Goal: Task Accomplishment & Management: Manage account settings

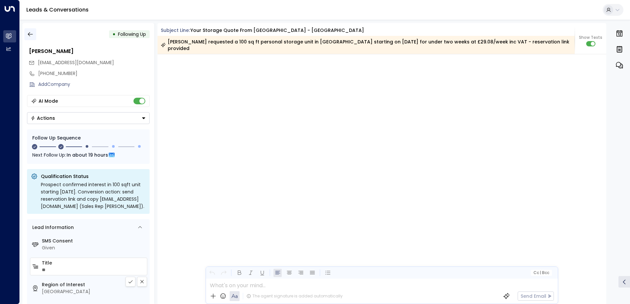
scroll to position [638, 0]
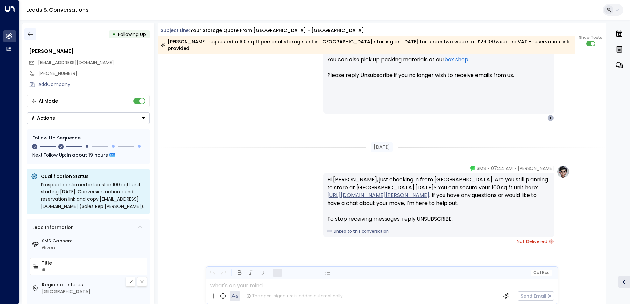
click at [33, 32] on icon "button" at bounding box center [30, 34] width 7 height 7
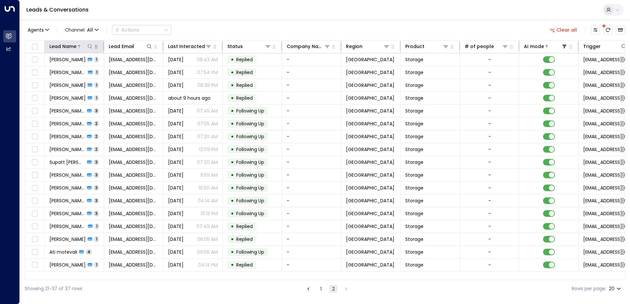
click at [88, 46] on icon at bounding box center [89, 46] width 5 height 5
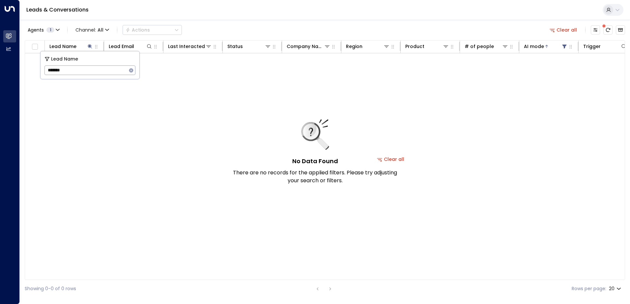
click at [61, 70] on input "*******" at bounding box center [85, 70] width 82 height 12
type input "******"
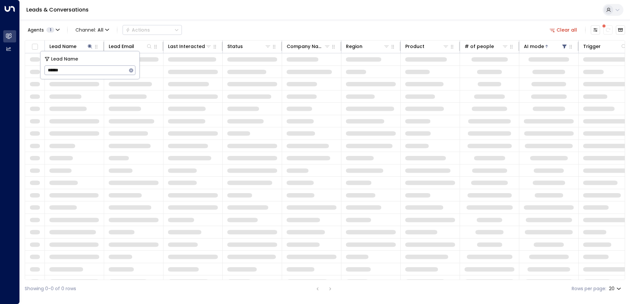
click at [120, 147] on span at bounding box center [130, 146] width 42 height 5
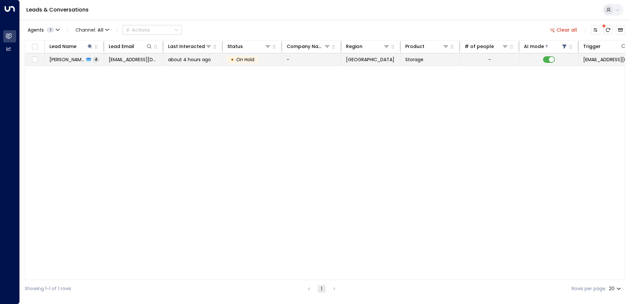
click at [68, 59] on span "[PERSON_NAME]" at bounding box center [66, 59] width 35 height 7
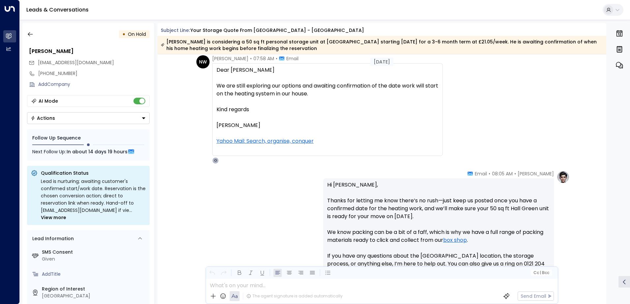
scroll to position [718, 0]
drag, startPoint x: 321, startPoint y: 125, endPoint x: 226, endPoint y: 118, distance: 95.4
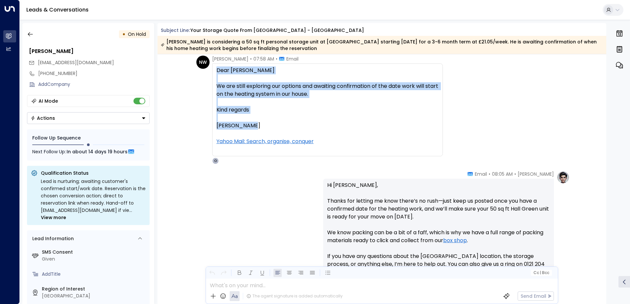
drag, startPoint x: 246, startPoint y: 126, endPoint x: 215, endPoint y: 71, distance: 62.7
click at [216, 71] on div "Dear [PERSON_NAME] We are still exploring our options and awaiting confirmation…" at bounding box center [327, 110] width 222 height 87
drag, startPoint x: 215, startPoint y: 71, endPoint x: 220, endPoint y: 90, distance: 19.1
copy div "Dear [PERSON_NAME] We are still exploring our options and awaiting confirmation…"
click at [145, 119] on icon "Button group with a nested menu" at bounding box center [143, 118] width 5 height 5
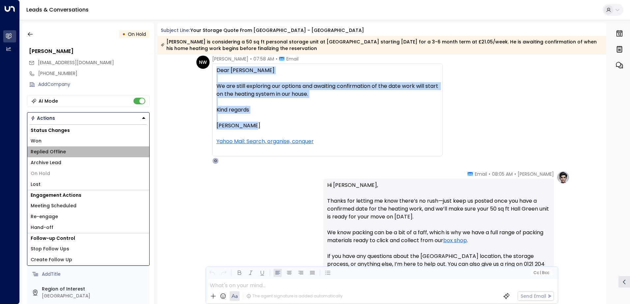
drag, startPoint x: 61, startPoint y: 154, endPoint x: 68, endPoint y: 150, distance: 8.3
click at [61, 153] on span "Replied Offline" at bounding box center [48, 152] width 35 height 7
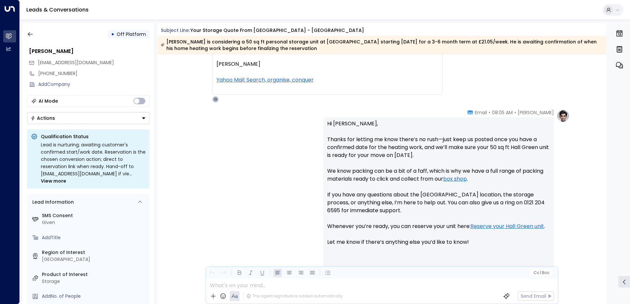
scroll to position [830, 0]
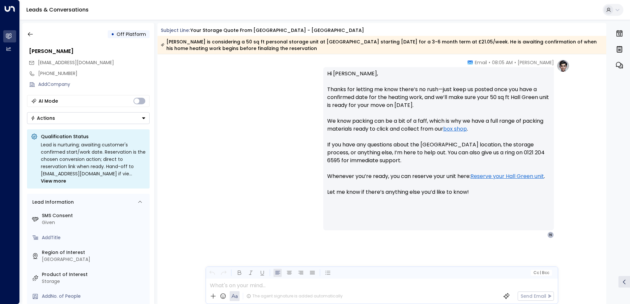
drag, startPoint x: 198, startPoint y: 277, endPoint x: 147, endPoint y: 316, distance: 63.9
click at [32, 31] on icon "button" at bounding box center [30, 34] width 7 height 7
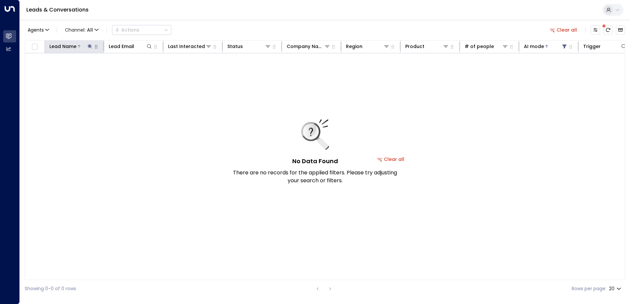
click at [91, 49] on icon at bounding box center [89, 46] width 5 height 5
click at [131, 70] on icon "button" at bounding box center [130, 70] width 5 height 5
click at [100, 70] on input "text" at bounding box center [89, 70] width 91 height 12
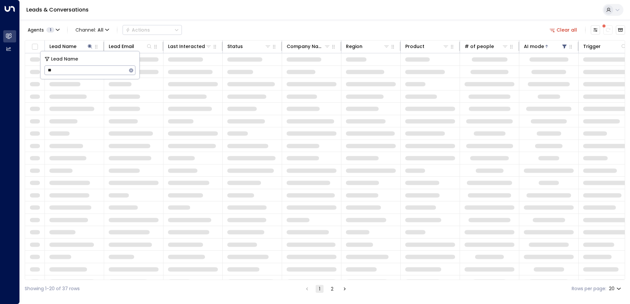
type input "*"
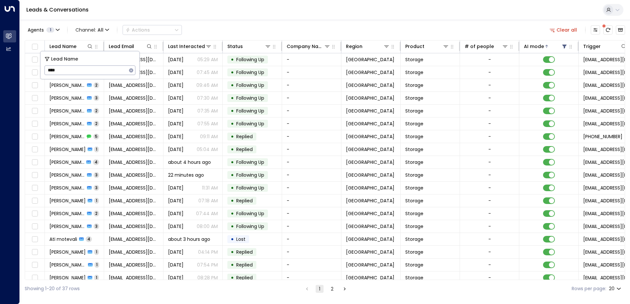
type input "****"
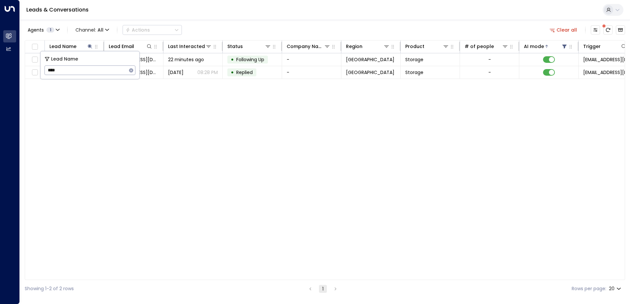
click at [242, 18] on div "Leads & Conversations" at bounding box center [325, 10] width 610 height 20
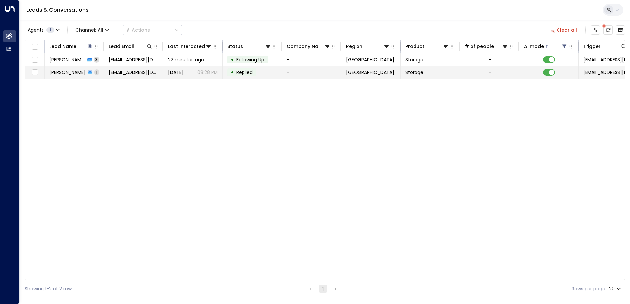
click at [59, 72] on span "[PERSON_NAME]" at bounding box center [67, 72] width 36 height 7
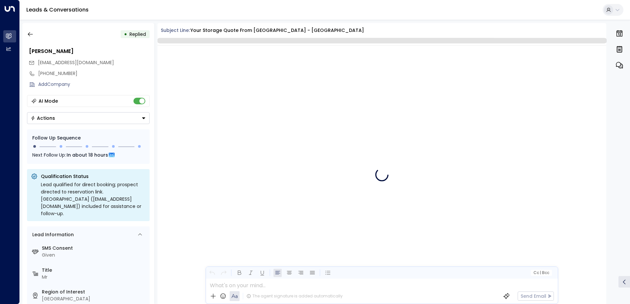
scroll to position [337, 0]
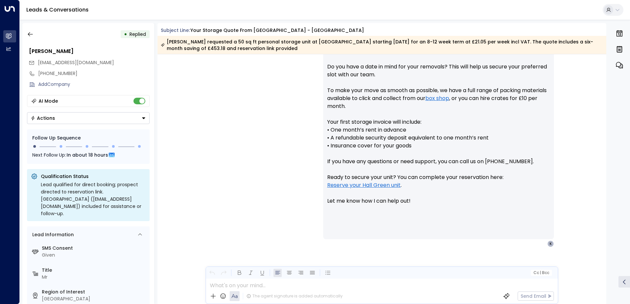
click at [80, 121] on button "Actions" at bounding box center [88, 118] width 122 height 12
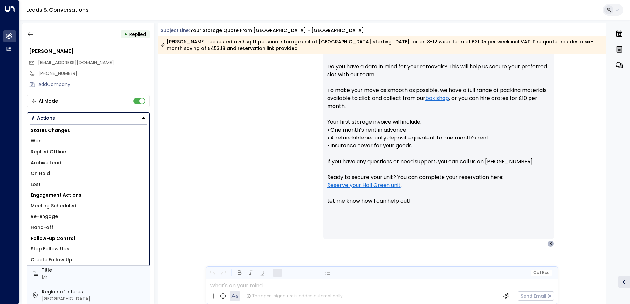
click at [39, 186] on span "Lost" at bounding box center [36, 184] width 10 height 7
